Goal: Find specific page/section: Find specific page/section

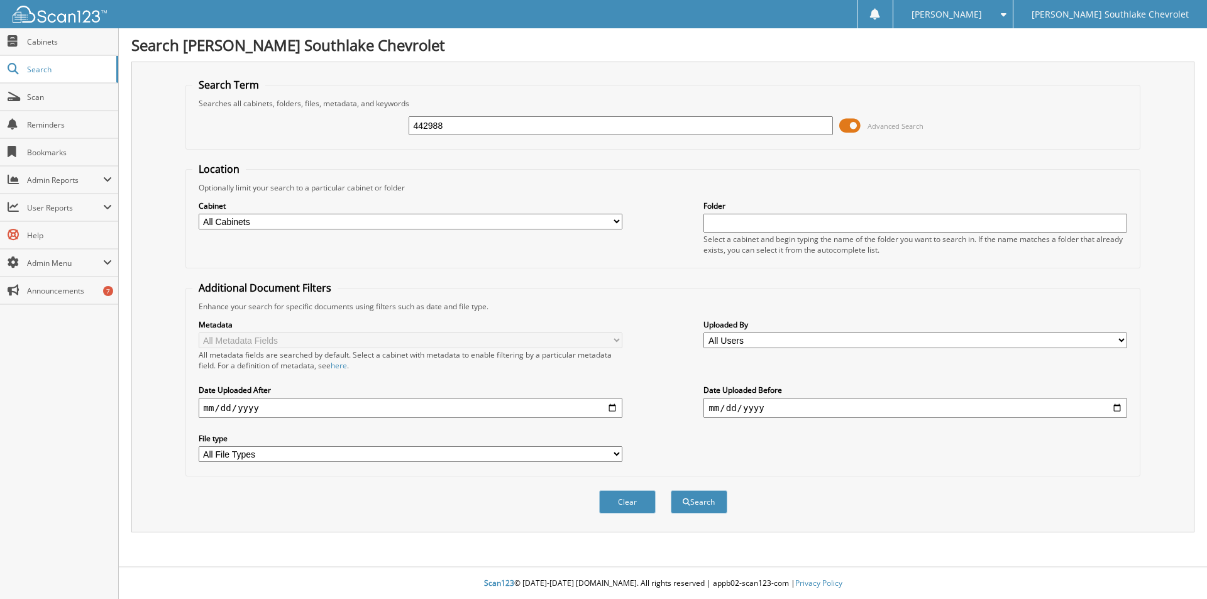
type input "442988"
click at [671, 490] on button "Search" at bounding box center [699, 501] width 57 height 23
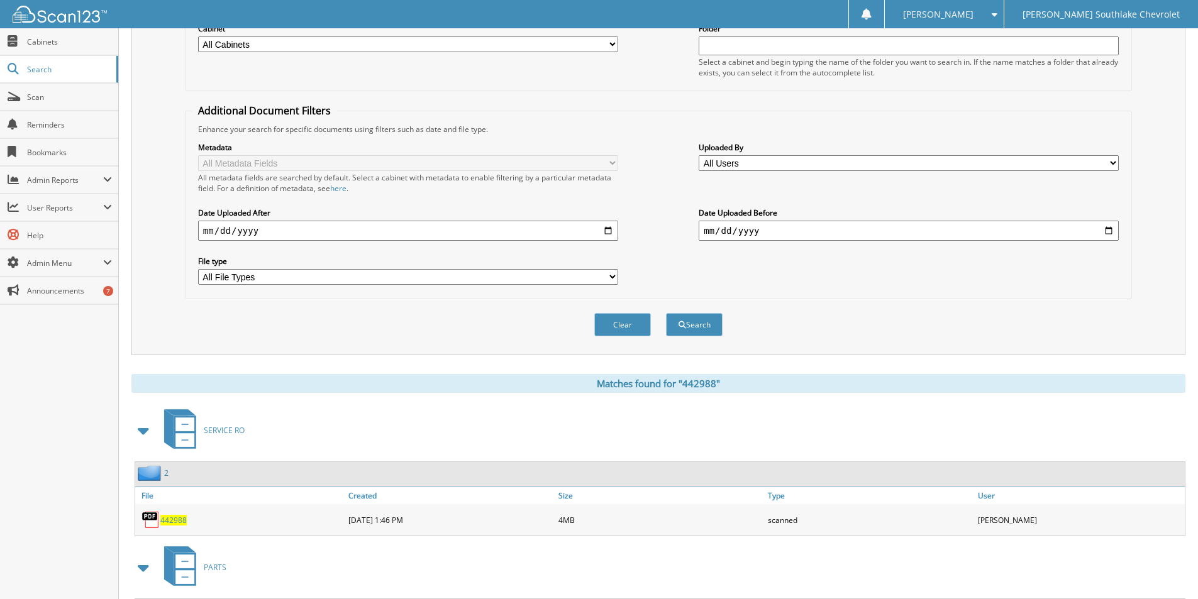
scroll to position [290, 0]
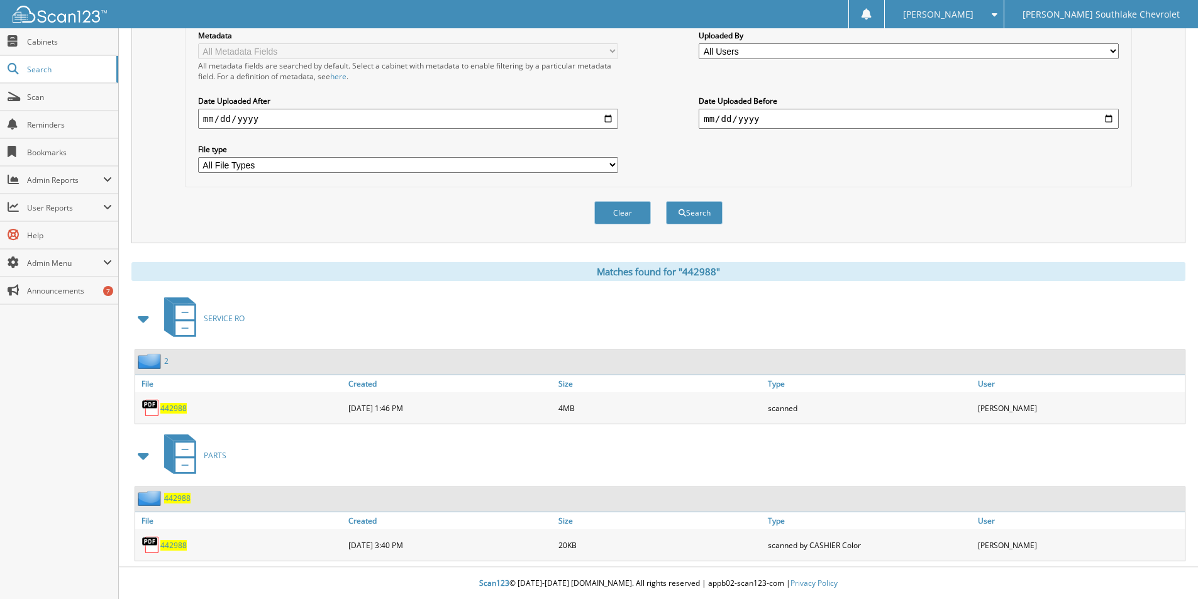
click at [169, 407] on span "442988" at bounding box center [173, 408] width 26 height 11
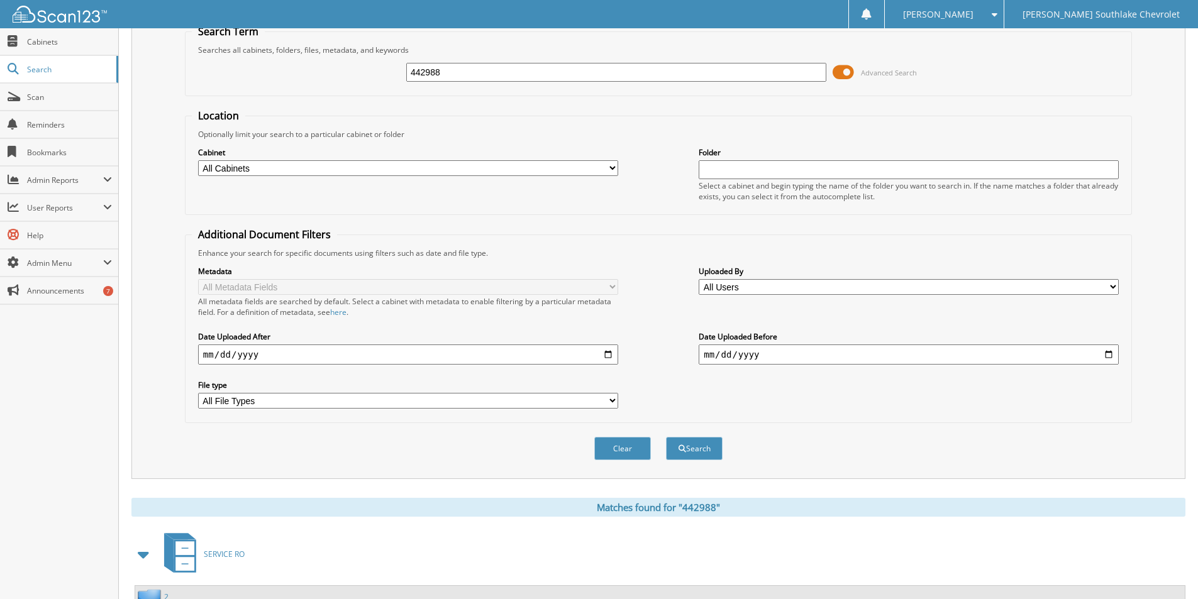
scroll to position [0, 0]
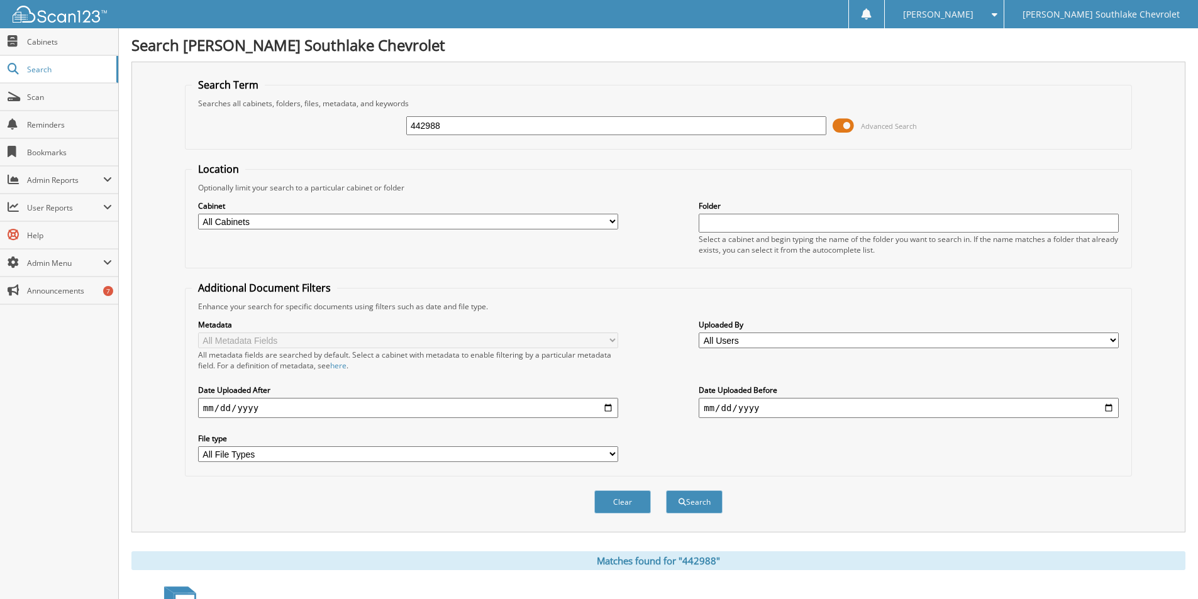
drag, startPoint x: 453, startPoint y: 125, endPoint x: 374, endPoint y: 117, distance: 80.3
click at [374, 117] on div "442988 Advanced Search" at bounding box center [658, 126] width 933 height 34
type input "443692"
click at [666, 490] on button "Search" at bounding box center [694, 501] width 57 height 23
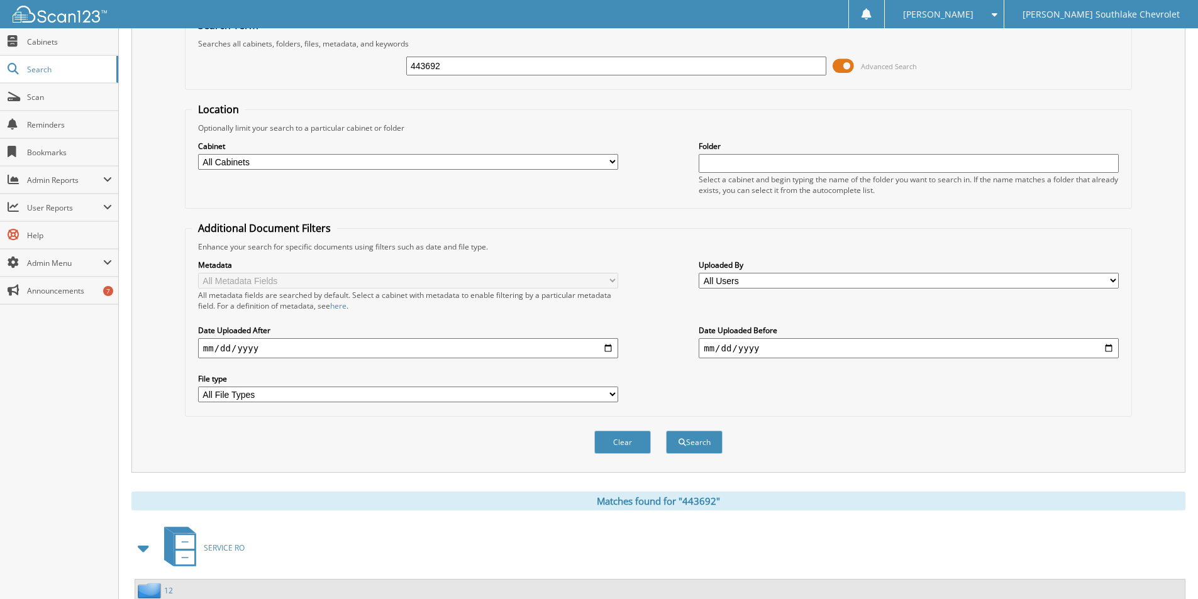
scroll to position [153, 0]
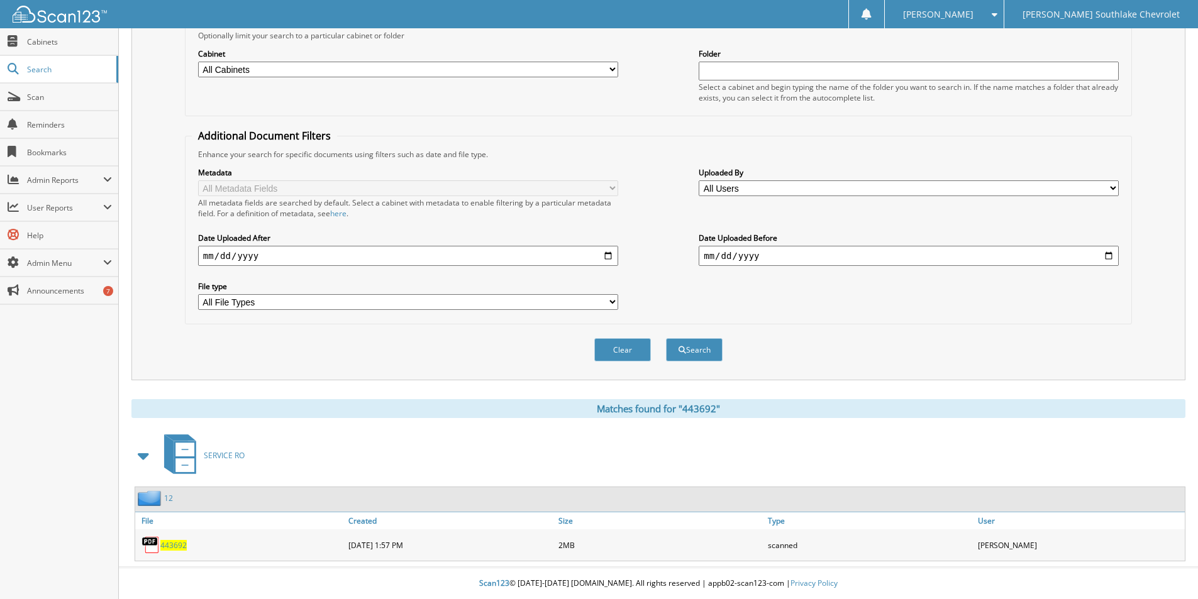
click at [169, 543] on span "443692" at bounding box center [173, 545] width 26 height 11
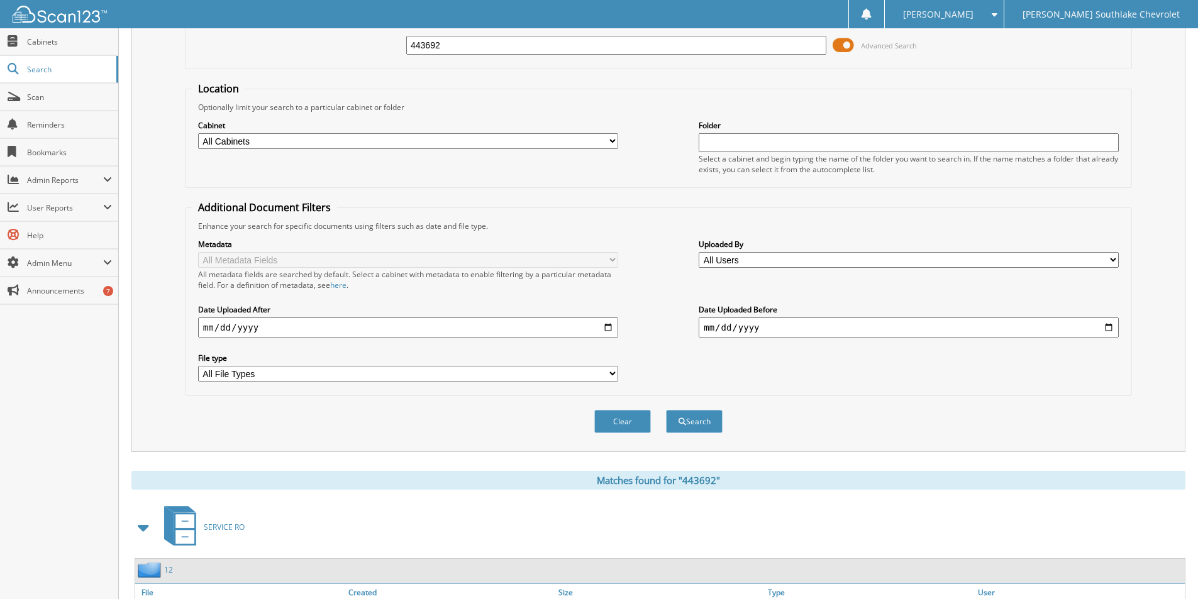
scroll to position [0, 0]
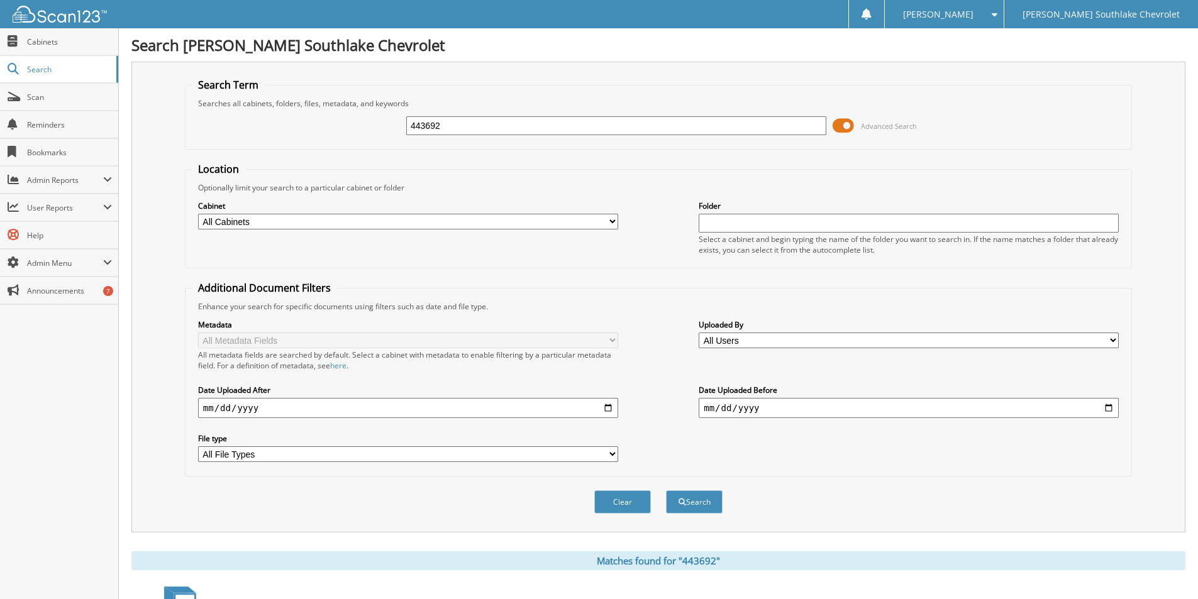
drag, startPoint x: 447, startPoint y: 132, endPoint x: 374, endPoint y: 126, distance: 73.2
click at [374, 126] on div "443692 Advanced Search" at bounding box center [658, 126] width 933 height 34
type input "443069"
click at [666, 490] on button "Search" at bounding box center [694, 501] width 57 height 23
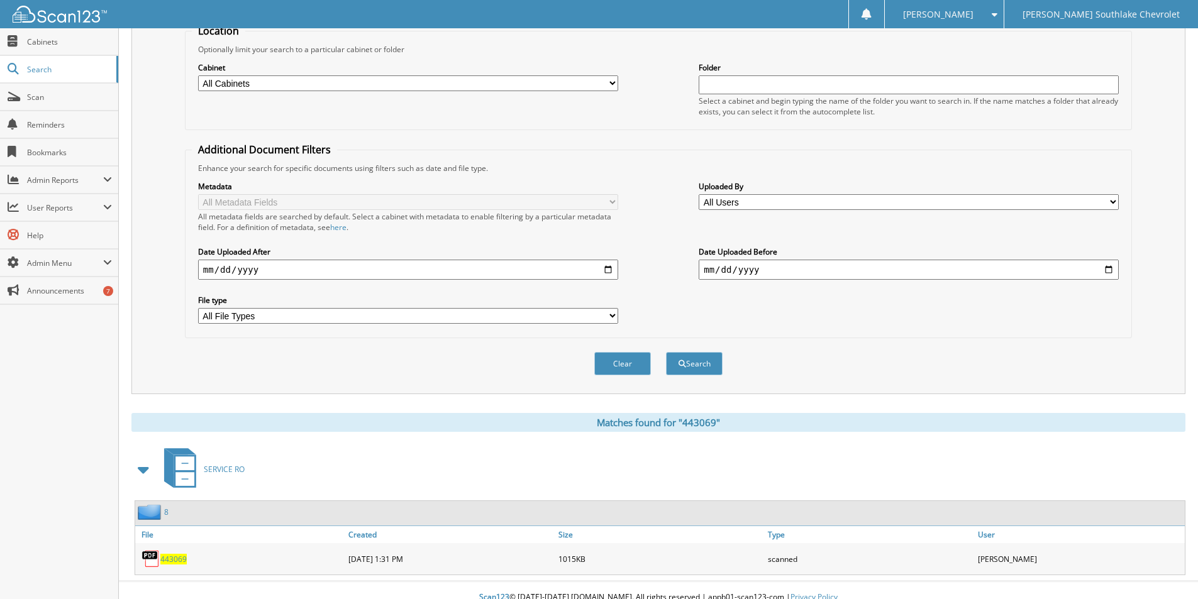
scroll to position [153, 0]
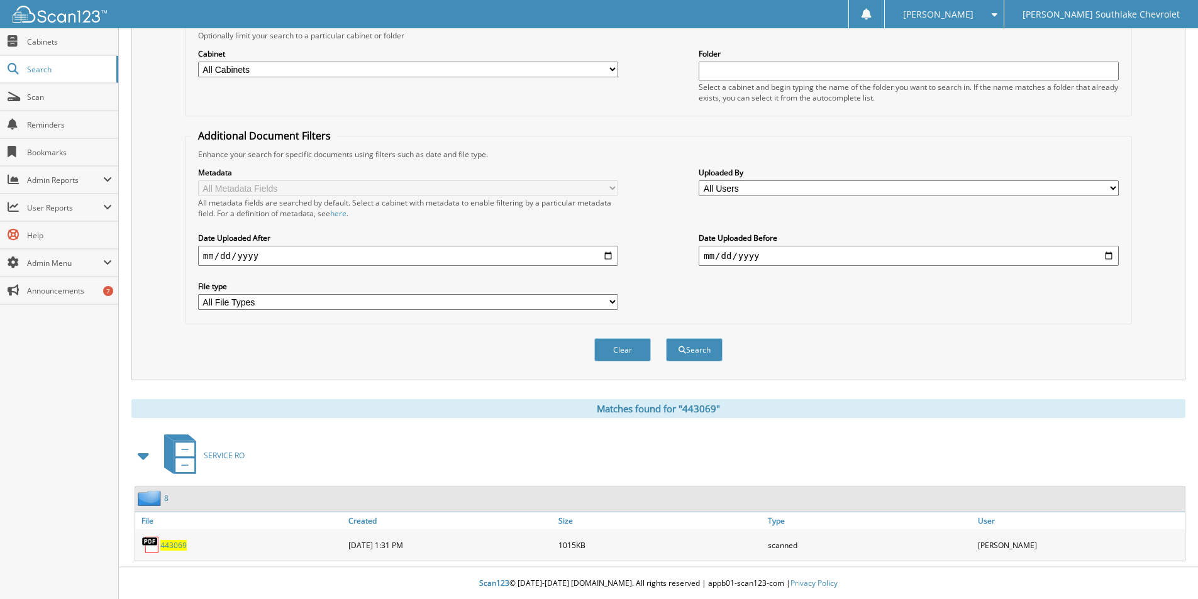
click at [162, 541] on span "443069" at bounding box center [173, 545] width 26 height 11
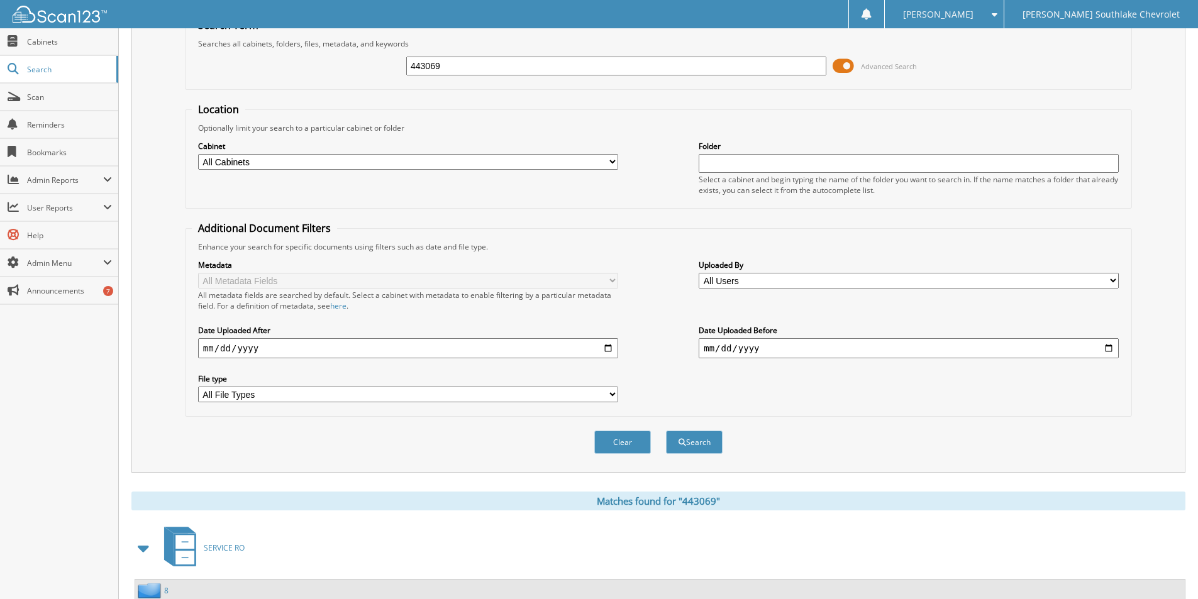
scroll to position [0, 0]
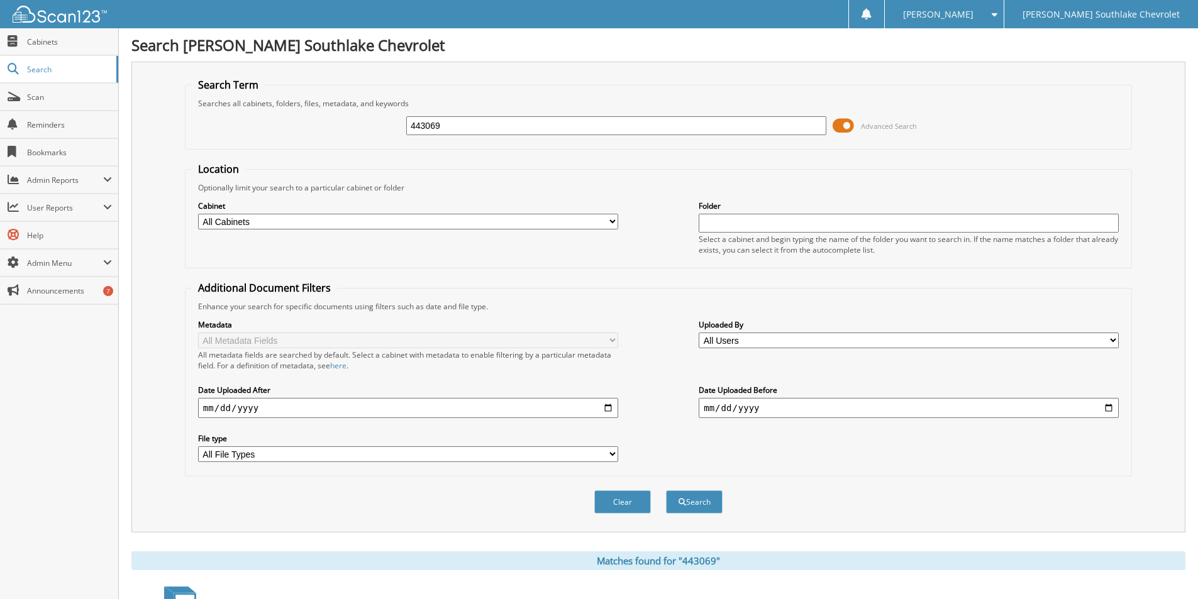
drag, startPoint x: 472, startPoint y: 123, endPoint x: 335, endPoint y: 133, distance: 137.5
click at [330, 132] on div "443069 Advanced Search" at bounding box center [658, 126] width 933 height 34
type input "440698"
click at [666, 490] on button "Search" at bounding box center [694, 501] width 57 height 23
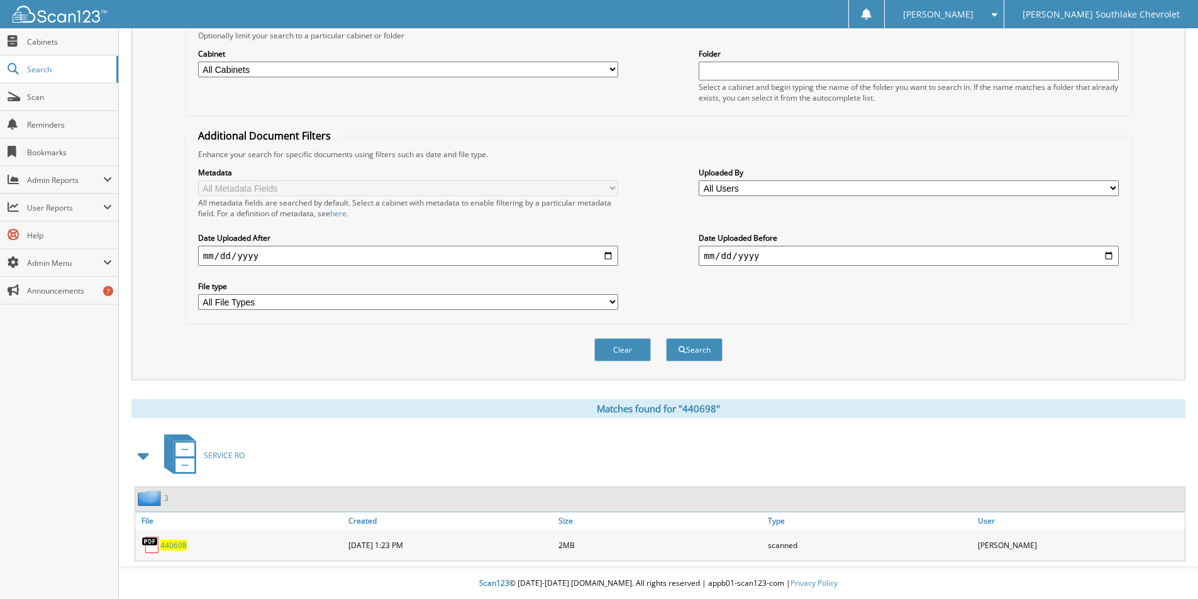
click at [175, 545] on span "440698" at bounding box center [173, 545] width 26 height 11
